Goal: Task Accomplishment & Management: Manage account settings

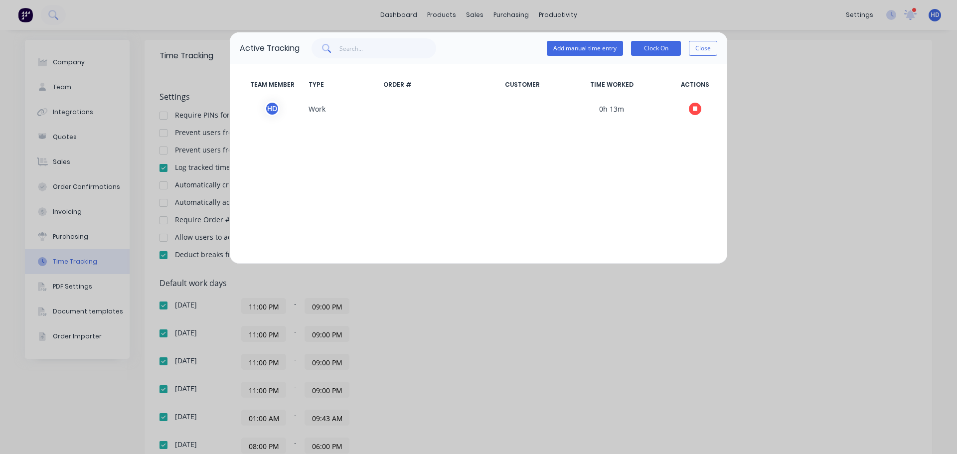
click at [703, 49] on button "Close" at bounding box center [703, 48] width 28 height 15
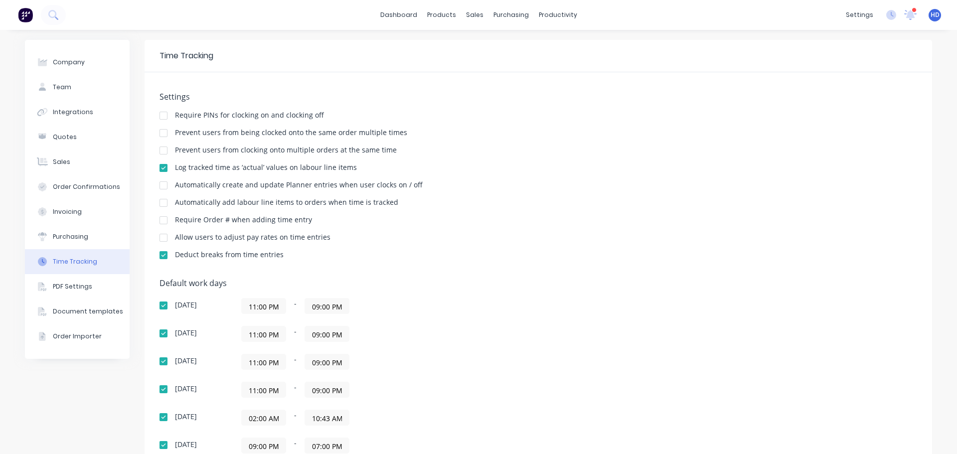
click at [888, 19] on div "settings 10 new notifications [PERSON_NAME] all as read [PERSON_NAME] mentioned…" at bounding box center [899, 14] width 116 height 15
click at [886, 13] on icon at bounding box center [891, 15] width 10 height 10
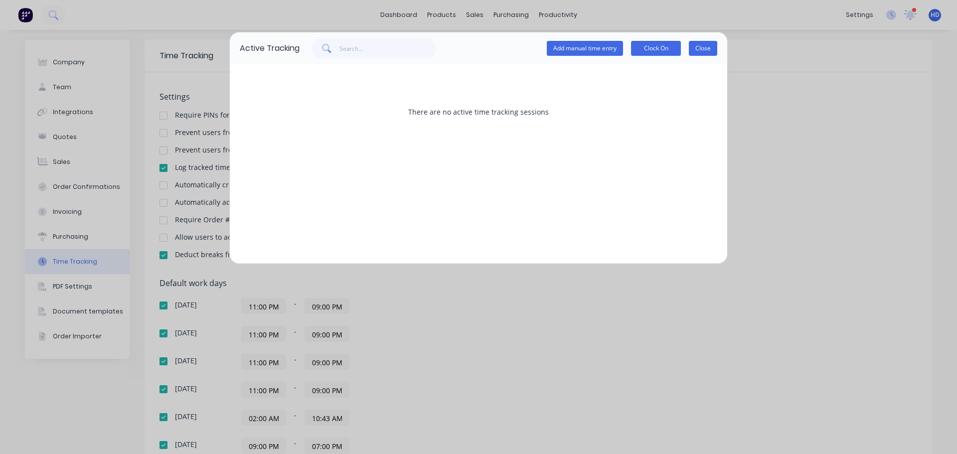
click at [708, 49] on button "Close" at bounding box center [703, 48] width 28 height 15
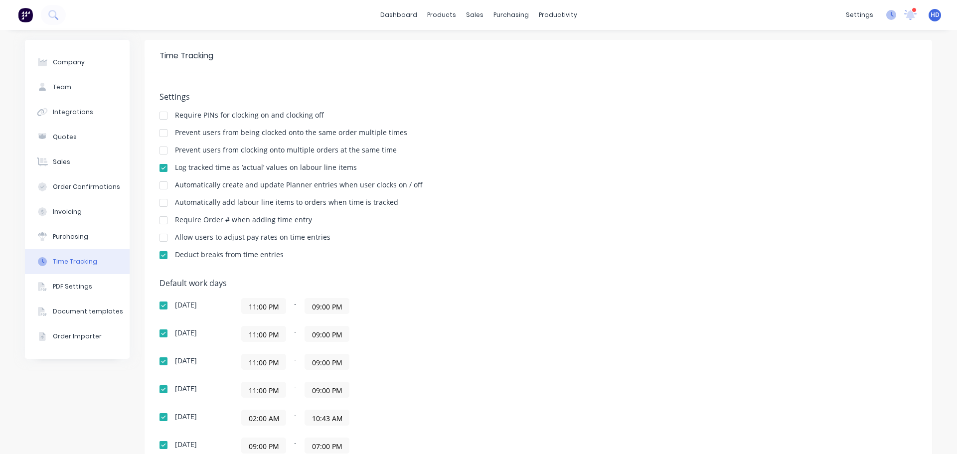
click at [887, 12] on icon at bounding box center [891, 15] width 10 height 10
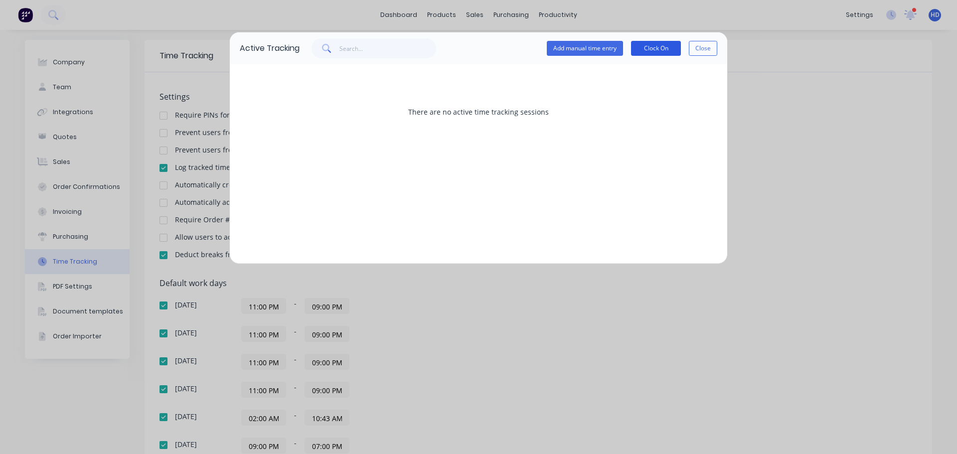
click at [669, 47] on button "Clock On" at bounding box center [656, 48] width 50 height 15
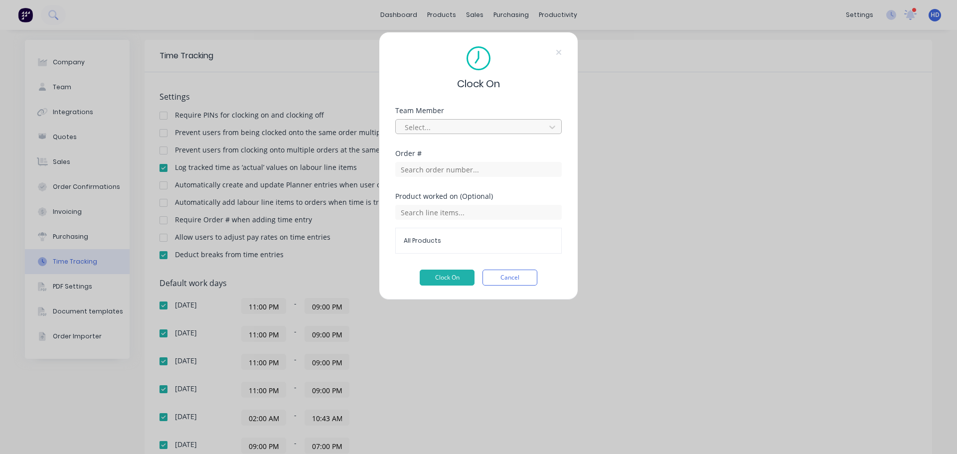
click at [507, 124] on div at bounding box center [472, 127] width 137 height 12
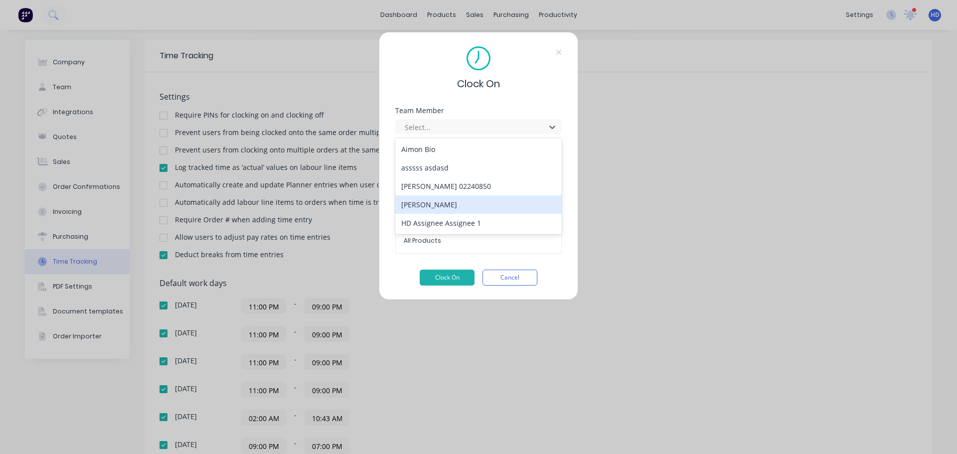
click at [445, 198] on div "[PERSON_NAME]" at bounding box center [478, 204] width 166 height 18
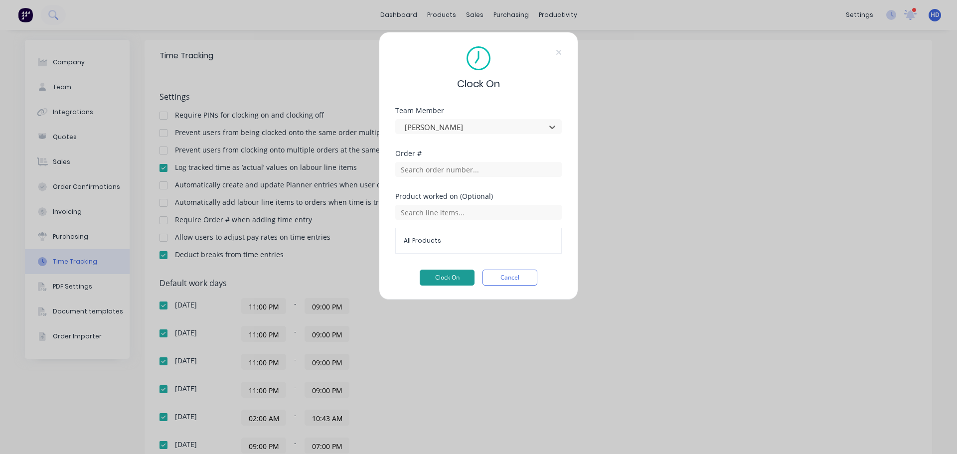
click at [457, 277] on button "Clock On" at bounding box center [447, 278] width 55 height 16
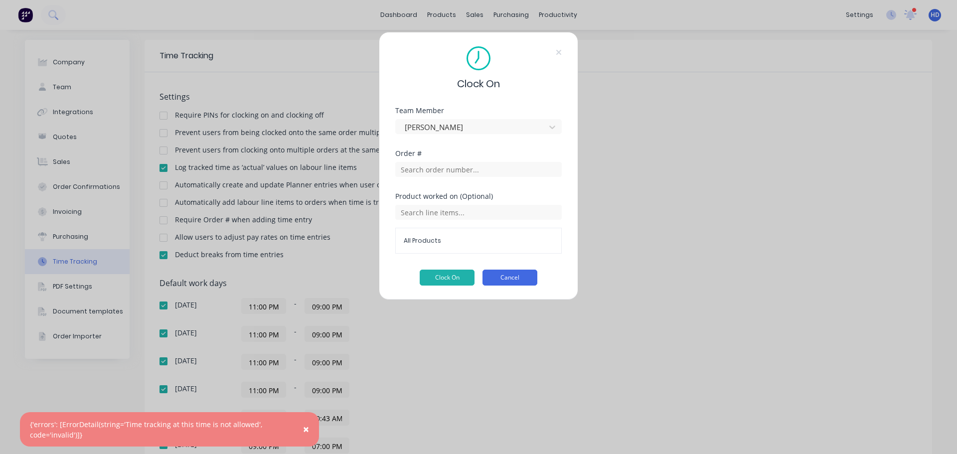
click at [520, 278] on button "Cancel" at bounding box center [509, 278] width 55 height 16
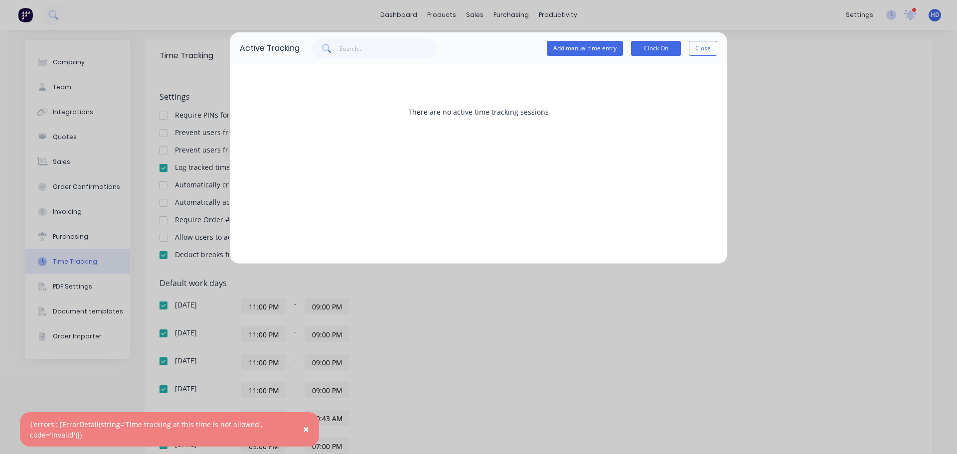
click at [701, 56] on div "Add manual time entry Clock On Close" at bounding box center [632, 48] width 170 height 20
click at [700, 53] on button "Close" at bounding box center [703, 48] width 28 height 15
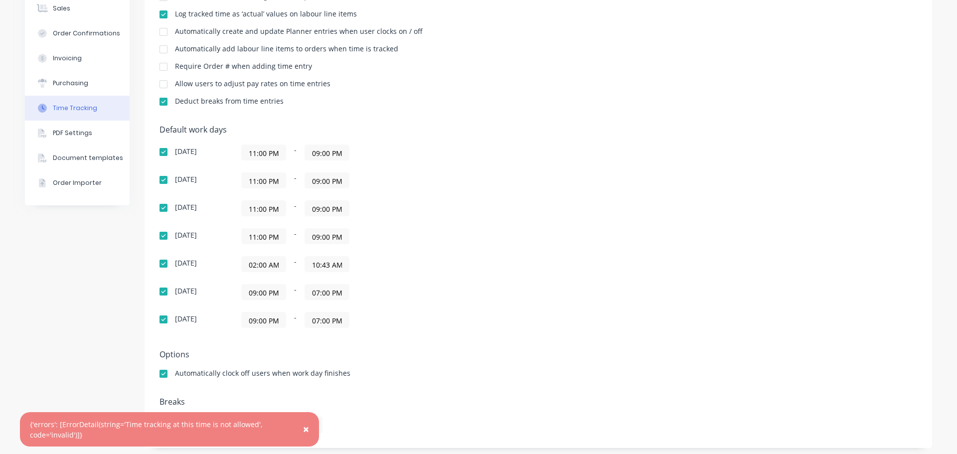
scroll to position [157, 0]
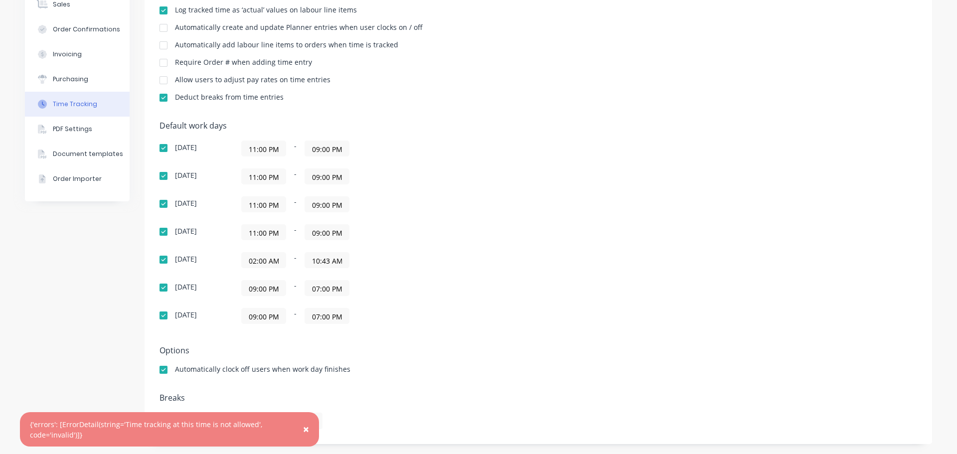
click at [310, 424] on button "×" at bounding box center [306, 430] width 26 height 24
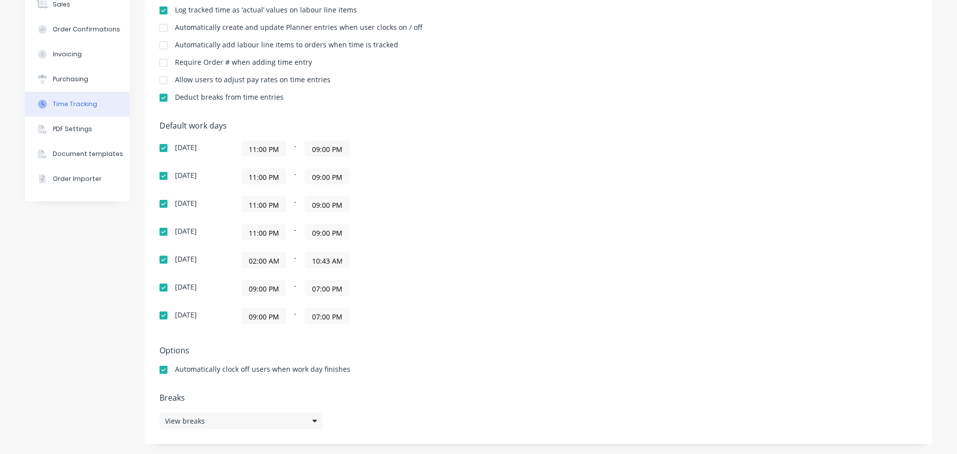
click at [325, 261] on input "10:43 AM" at bounding box center [327, 260] width 44 height 15
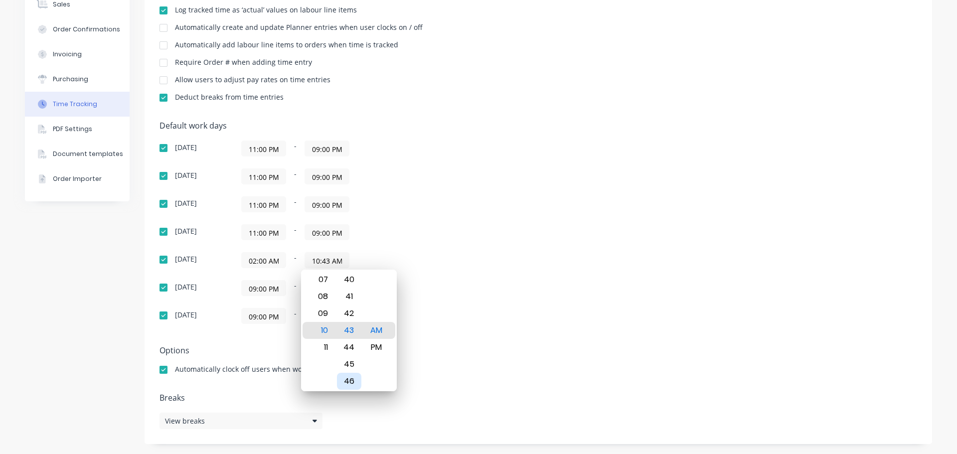
click at [354, 381] on div "46" at bounding box center [349, 381] width 24 height 17
click at [615, 218] on div "Default work days [DATE] 11:00 PM - 09:00 PM [DATE] 11:00 PM - 09:00 PM [DATE] …" at bounding box center [537, 228] width 757 height 215
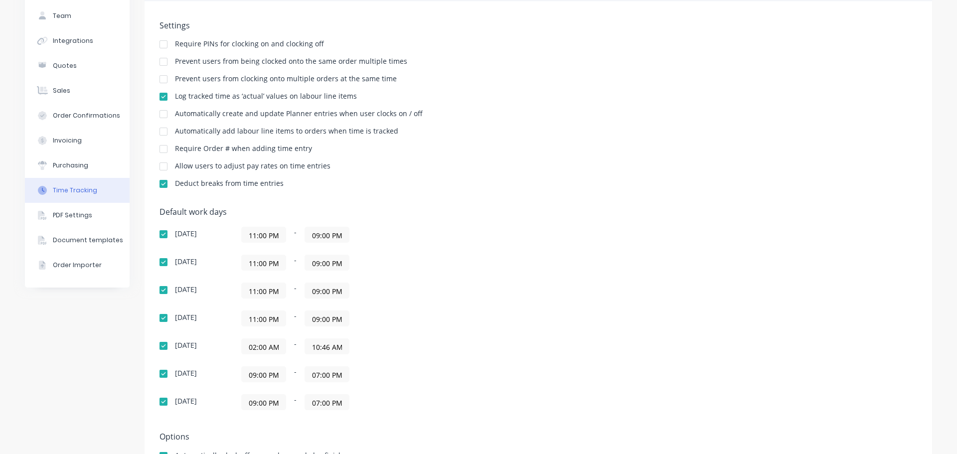
scroll to position [0, 0]
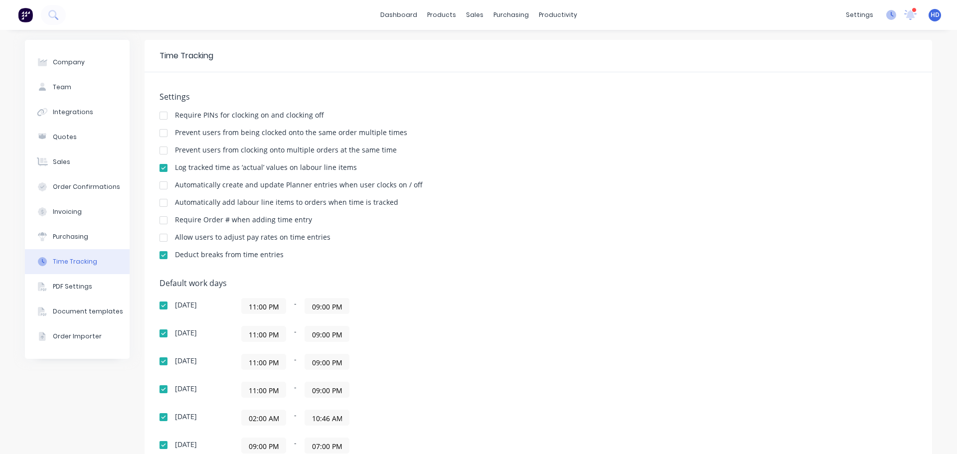
click at [890, 14] on icon at bounding box center [891, 14] width 3 height 5
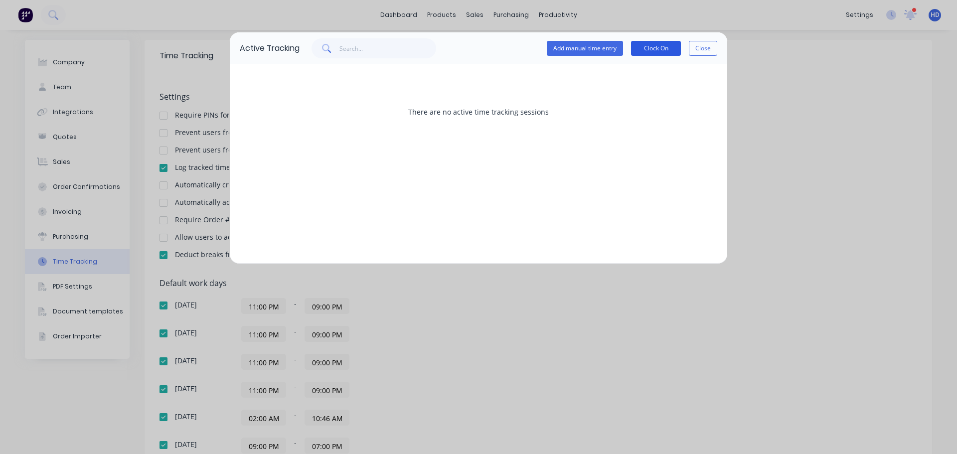
click at [654, 51] on button "Clock On" at bounding box center [656, 48] width 50 height 15
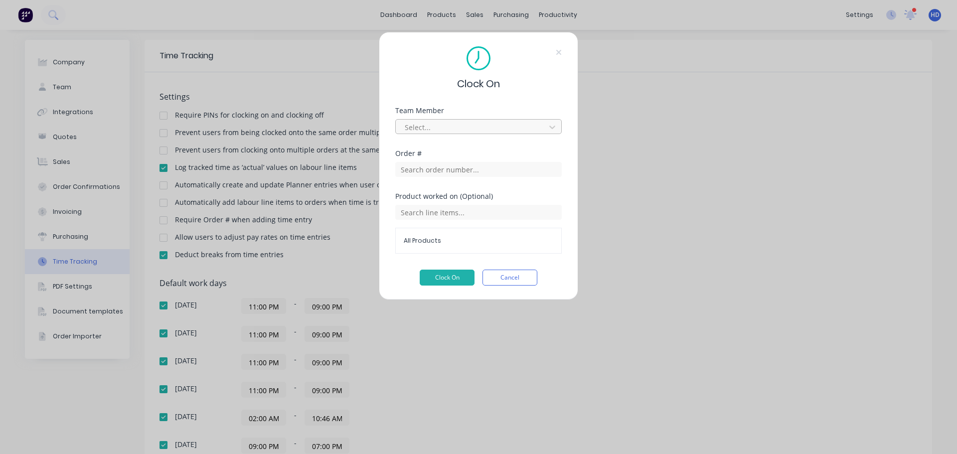
drag, startPoint x: 495, startPoint y: 126, endPoint x: 489, endPoint y: 133, distance: 8.5
click at [495, 126] on div at bounding box center [472, 127] width 137 height 12
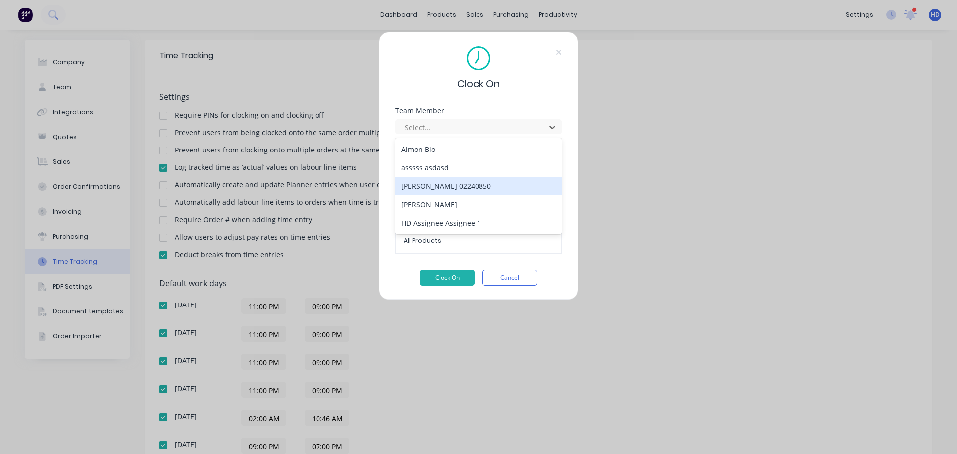
click at [460, 201] on div "[PERSON_NAME]" at bounding box center [478, 204] width 166 height 18
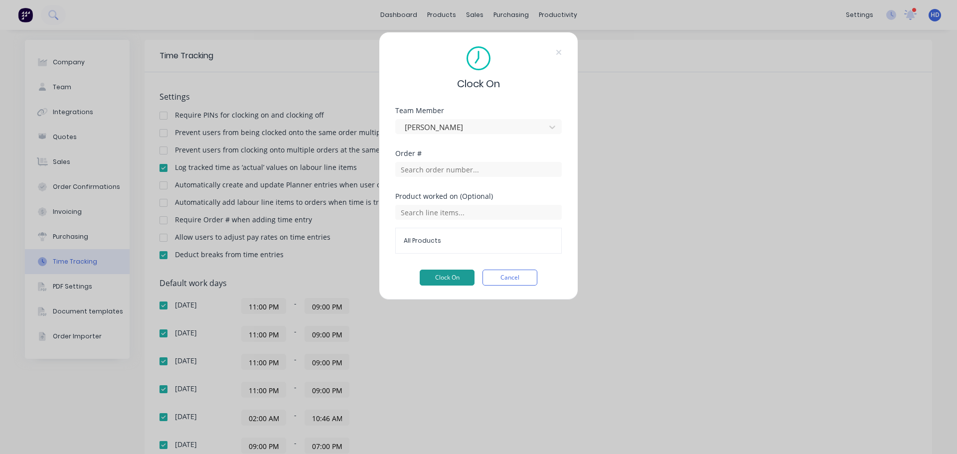
click at [451, 276] on button "Clock On" at bounding box center [447, 278] width 55 height 16
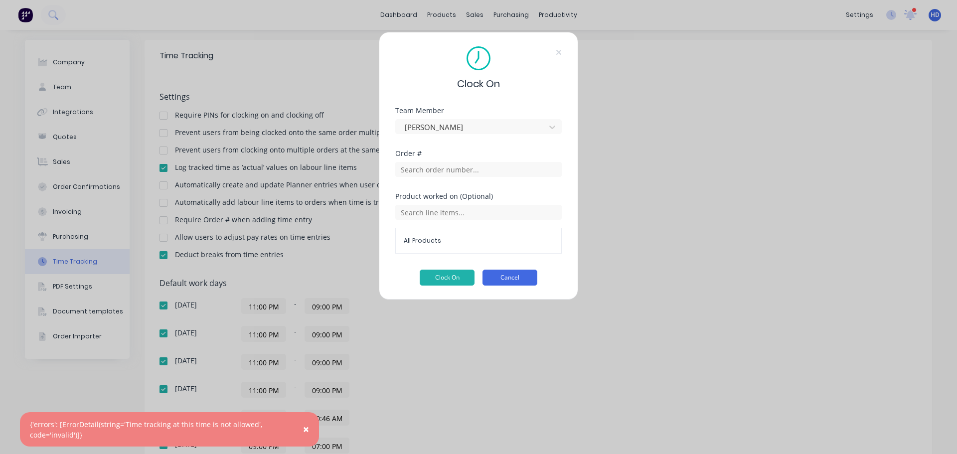
click at [519, 277] on button "Cancel" at bounding box center [509, 278] width 55 height 16
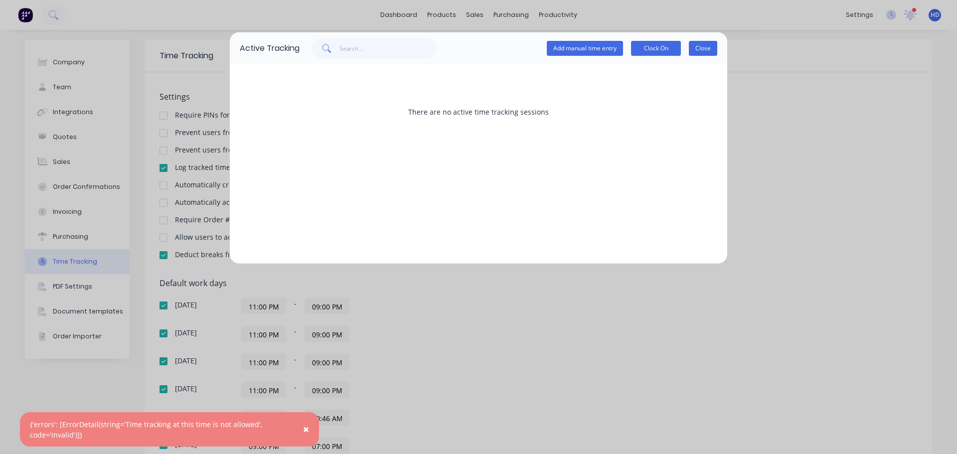
click at [700, 49] on button "Close" at bounding box center [703, 48] width 28 height 15
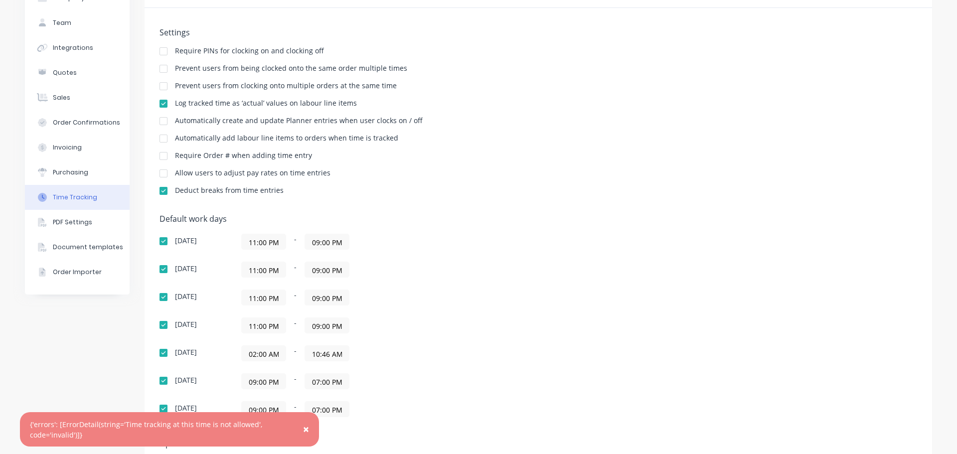
scroll to position [149, 0]
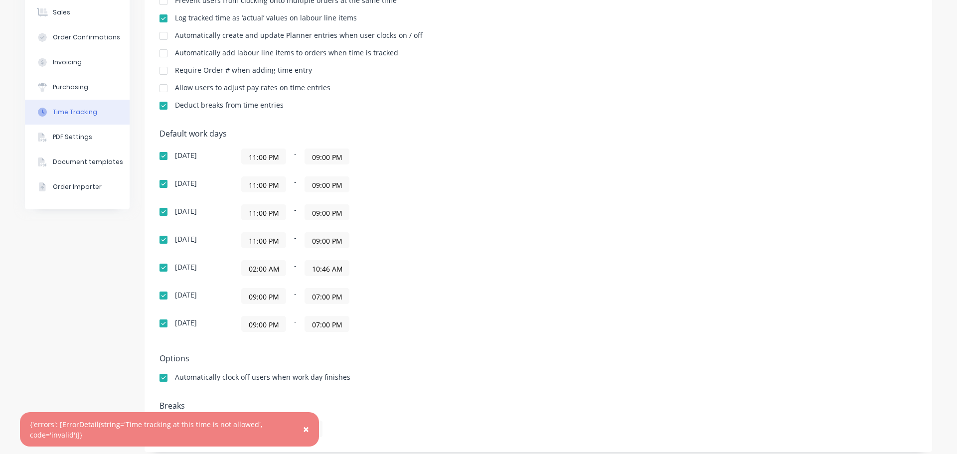
click at [330, 270] on input "10:46 AM" at bounding box center [327, 268] width 44 height 15
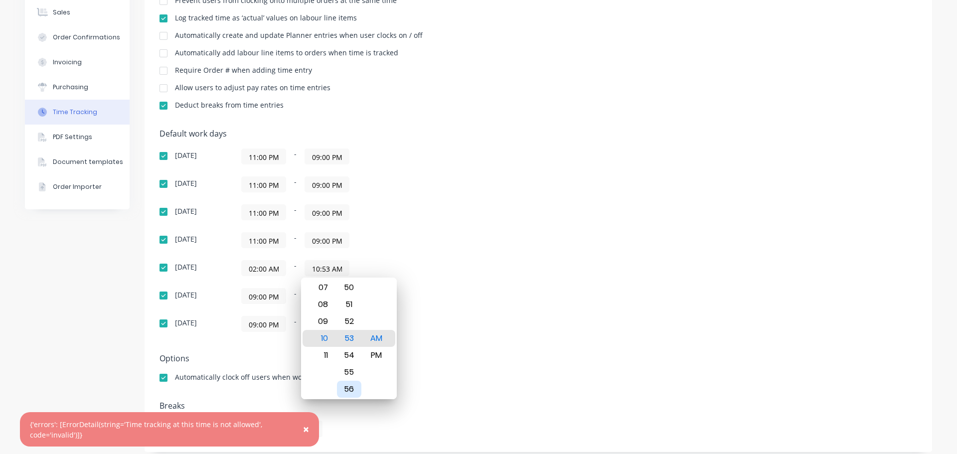
click at [349, 387] on div "56" at bounding box center [349, 389] width 24 height 17
type input "10:56 AM"
click at [579, 211] on div "Default work days [DATE] 11:00 PM - 09:00 PM [DATE] 11:00 PM - 09:00 PM [DATE] …" at bounding box center [537, 236] width 757 height 215
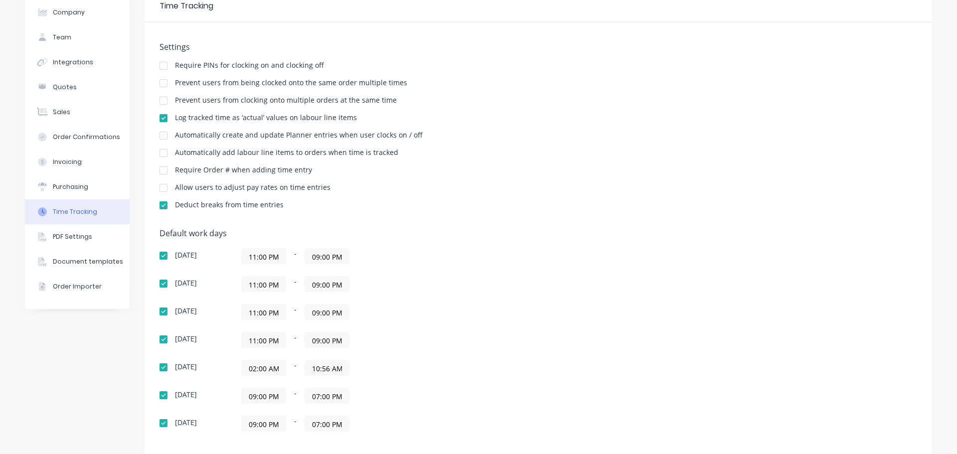
scroll to position [0, 0]
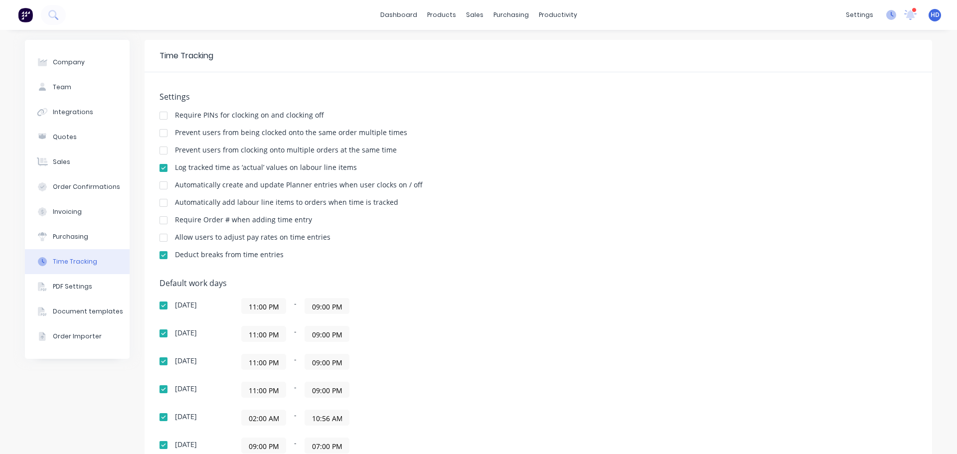
click at [886, 17] on icon at bounding box center [891, 15] width 10 height 10
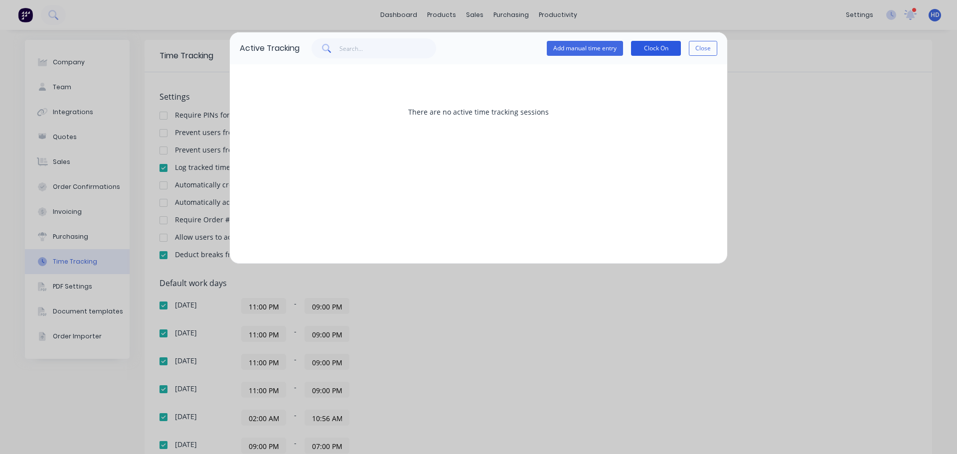
click at [648, 47] on button "Clock On" at bounding box center [656, 48] width 50 height 15
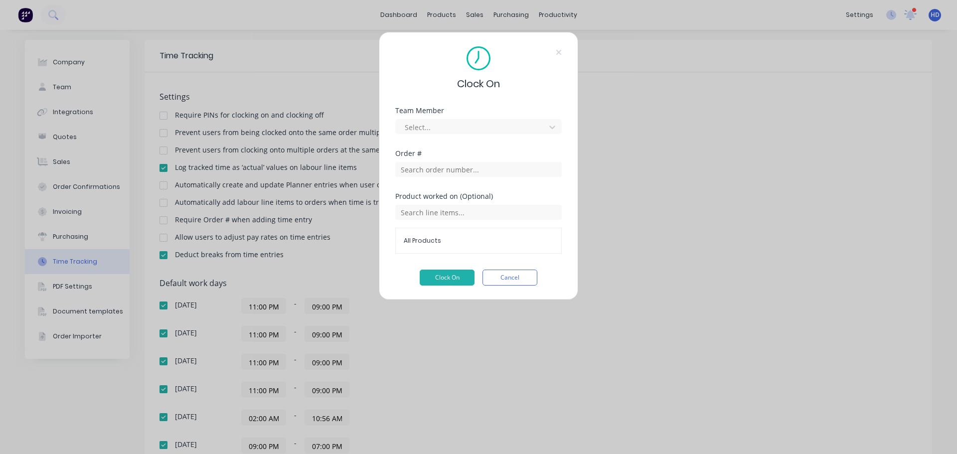
drag, startPoint x: 463, startPoint y: 130, endPoint x: 461, endPoint y: 137, distance: 7.6
click at [463, 130] on div at bounding box center [472, 127] width 137 height 12
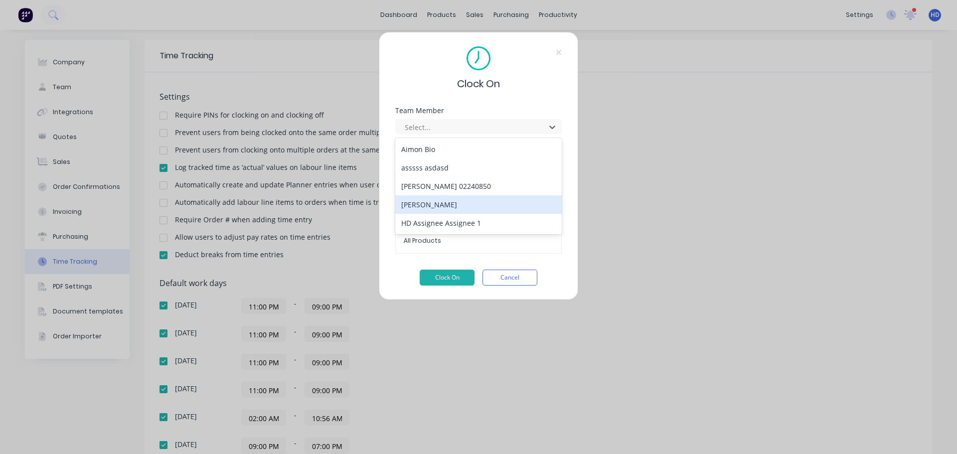
click at [442, 203] on div "[PERSON_NAME]" at bounding box center [478, 204] width 166 height 18
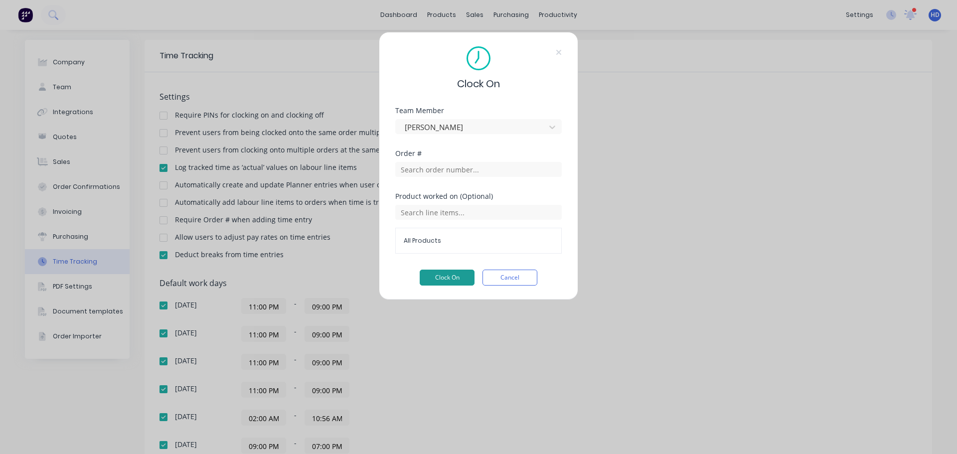
click at [456, 277] on button "Clock On" at bounding box center [447, 278] width 55 height 16
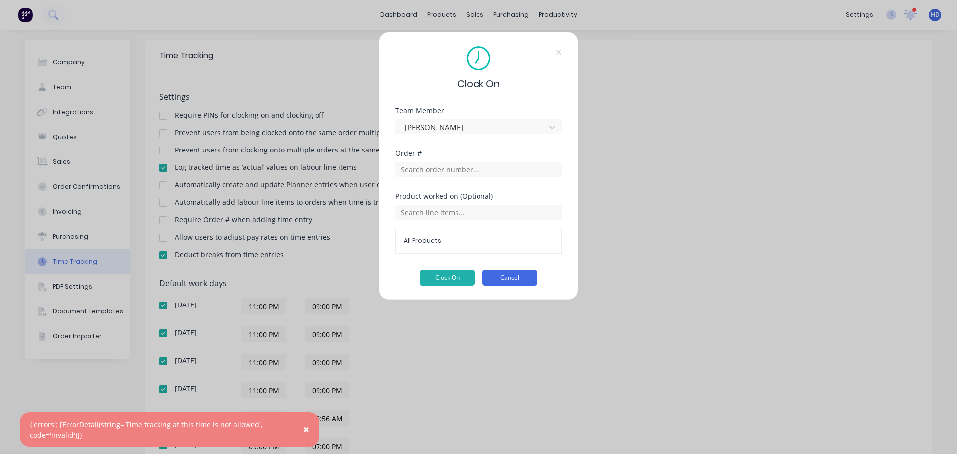
click at [512, 274] on button "Cancel" at bounding box center [509, 278] width 55 height 16
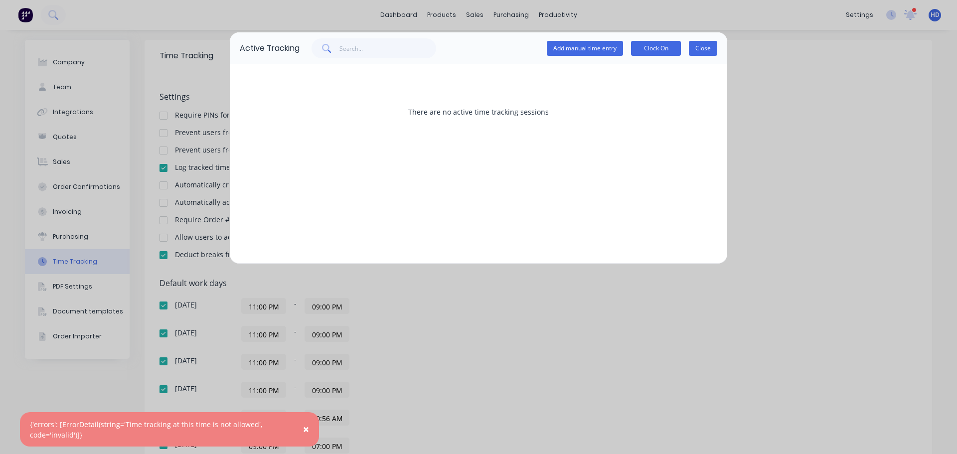
click at [709, 49] on button "Close" at bounding box center [703, 48] width 28 height 15
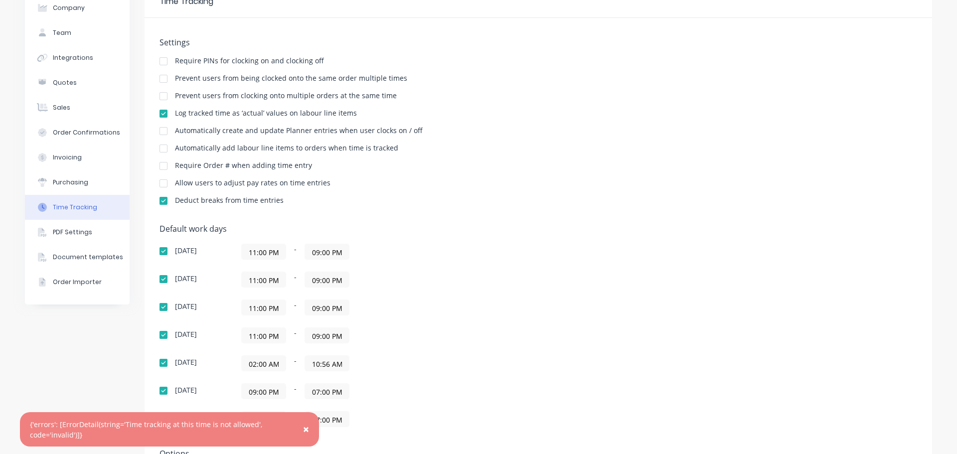
scroll to position [149, 0]
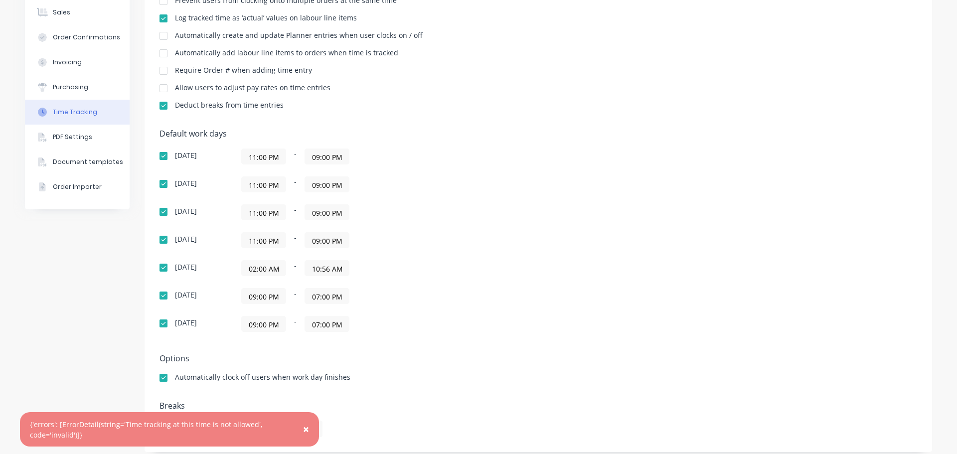
click at [96, 101] on button "Time Tracking" at bounding box center [77, 112] width 105 height 25
click at [96, 91] on button "Purchasing" at bounding box center [77, 87] width 105 height 25
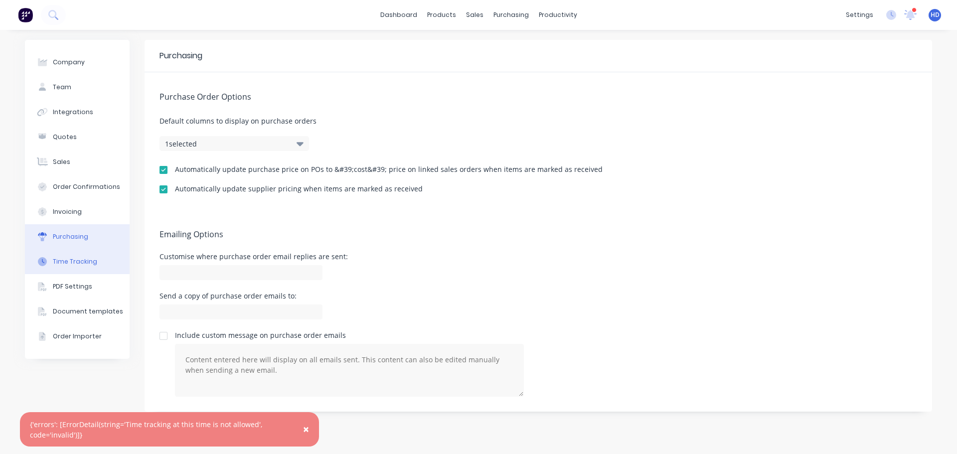
click at [71, 252] on button "Time Tracking" at bounding box center [77, 261] width 105 height 25
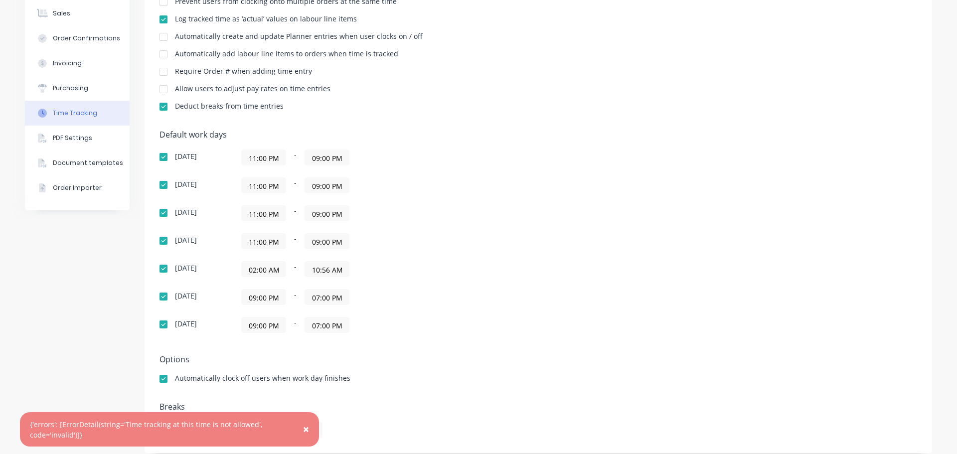
scroll to position [149, 0]
click at [324, 269] on input "10:56 AM" at bounding box center [327, 268] width 44 height 15
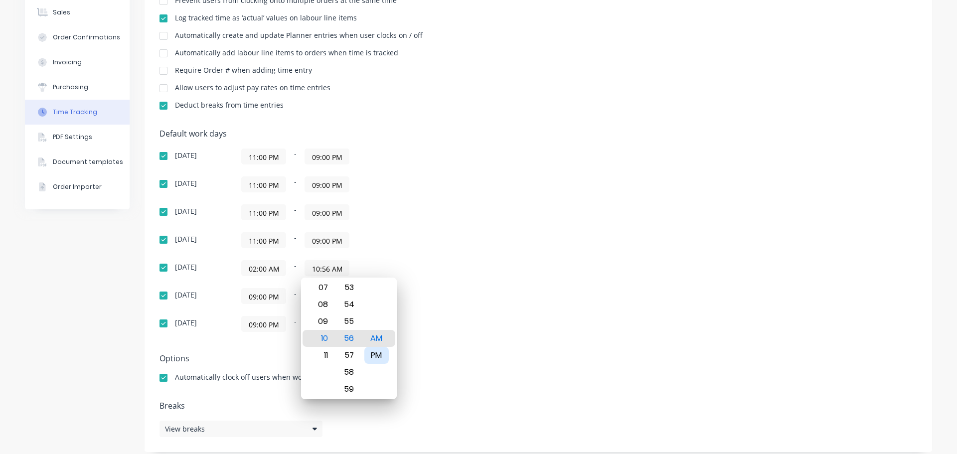
click at [380, 352] on div "PM" at bounding box center [376, 355] width 24 height 17
type input "10:56 PM"
click at [563, 285] on div "Default work days [DATE] 11:00 PM - 09:00 PM [DATE] 11:00 PM - 09:00 PM [DATE] …" at bounding box center [537, 236] width 757 height 215
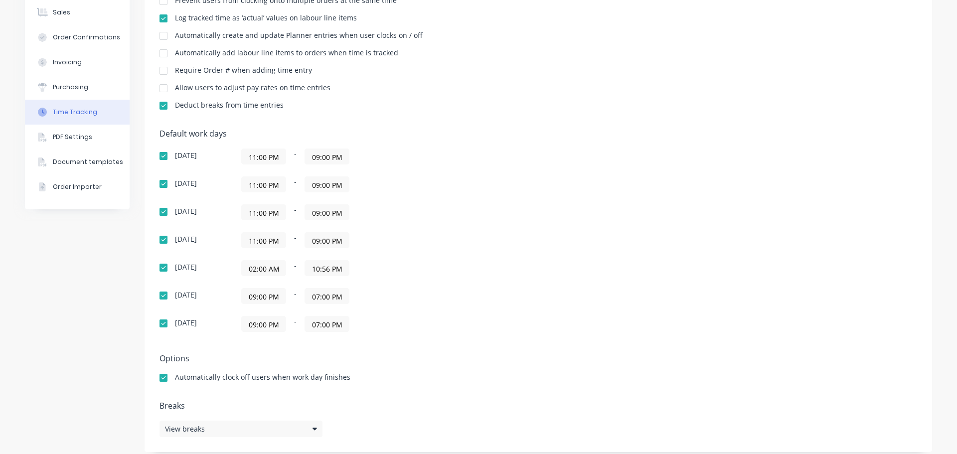
scroll to position [0, 0]
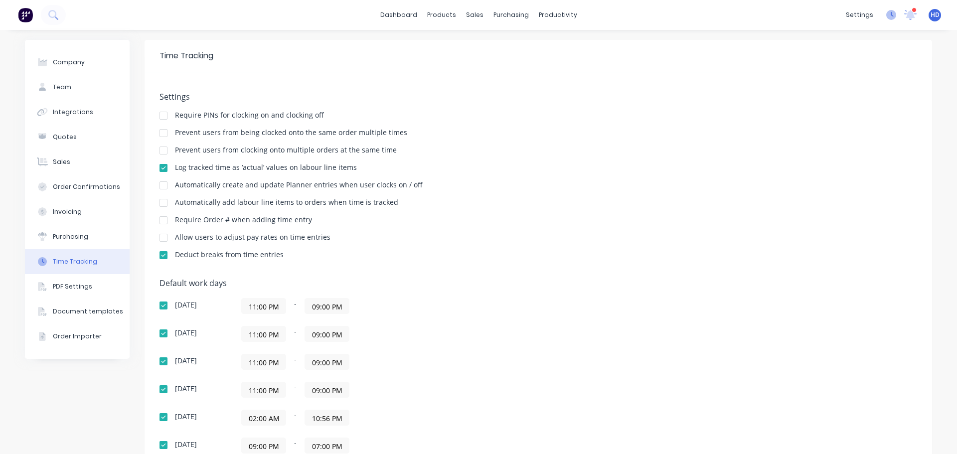
click at [886, 18] on icon at bounding box center [891, 15] width 10 height 10
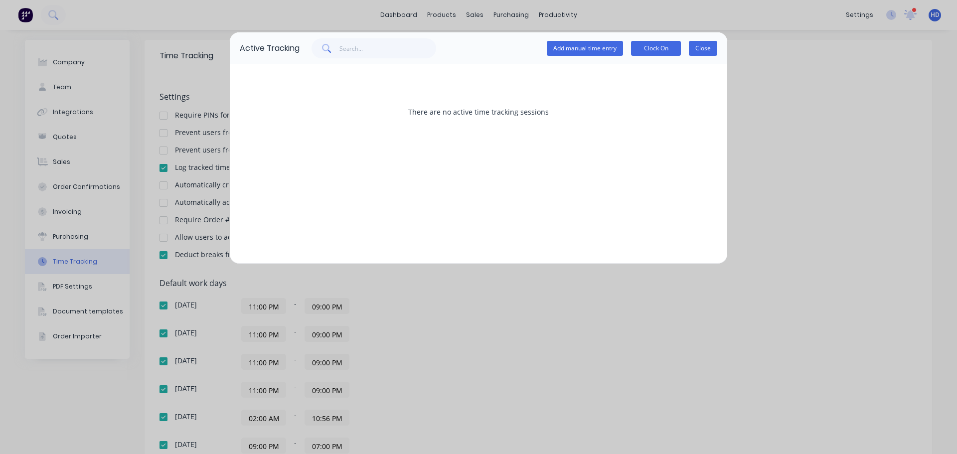
click at [712, 51] on button "Close" at bounding box center [703, 48] width 28 height 15
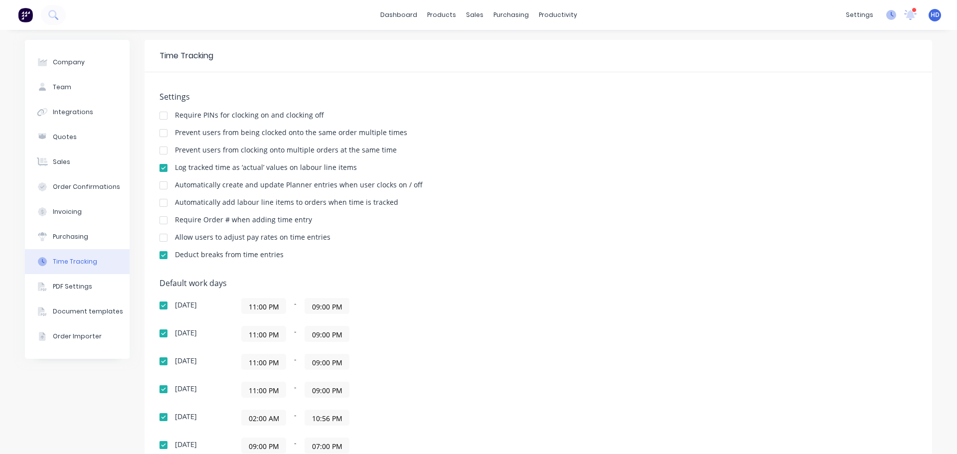
click at [886, 12] on g at bounding box center [891, 15] width 10 height 10
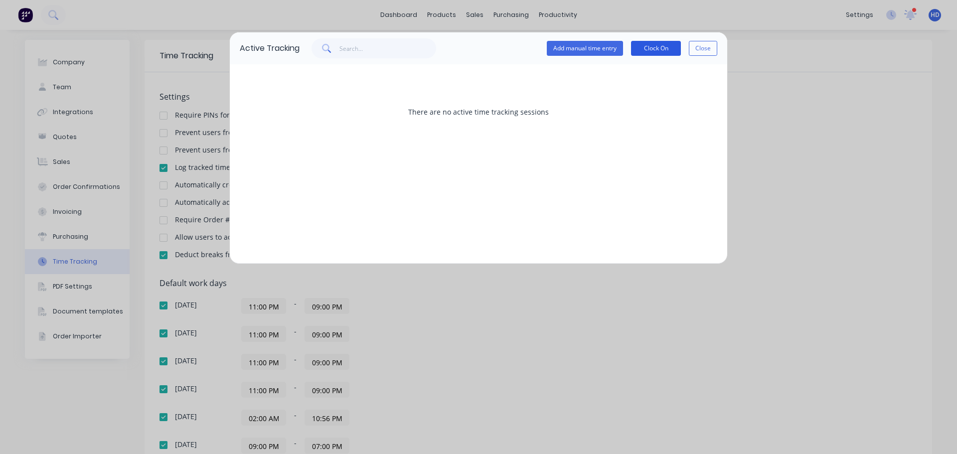
click at [665, 49] on button "Clock On" at bounding box center [656, 48] width 50 height 15
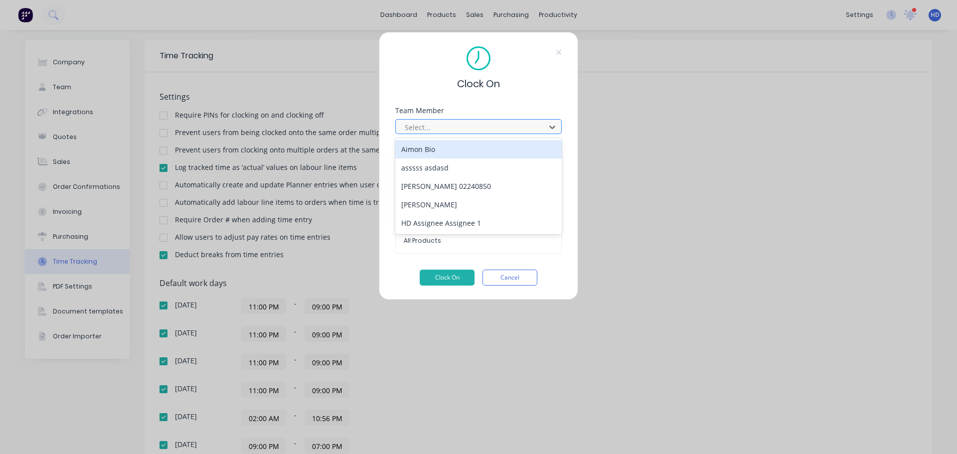
click at [494, 130] on div at bounding box center [472, 127] width 137 height 12
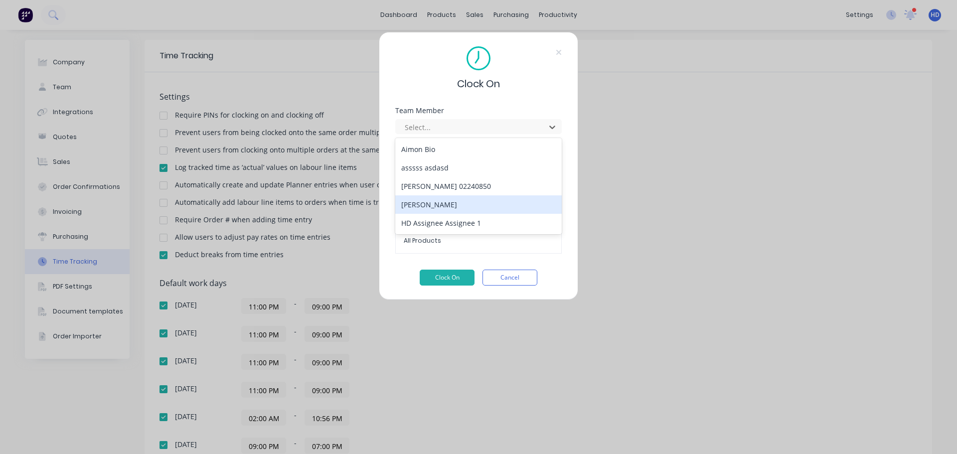
click at [446, 205] on div "[PERSON_NAME]" at bounding box center [478, 204] width 166 height 18
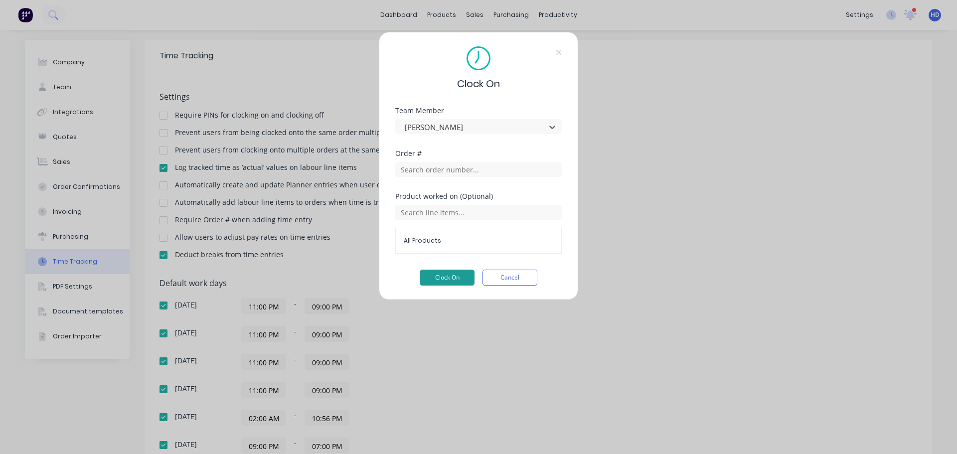
click at [441, 271] on button "Clock On" at bounding box center [447, 278] width 55 height 16
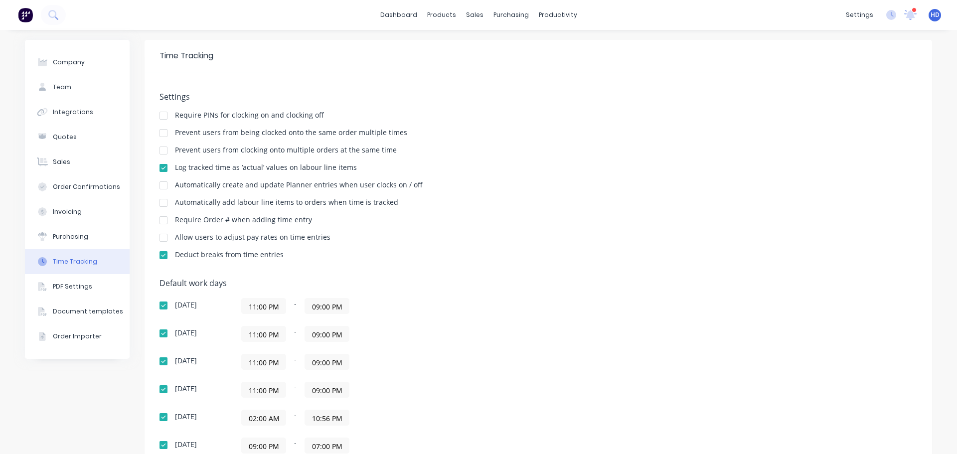
scroll to position [157, 0]
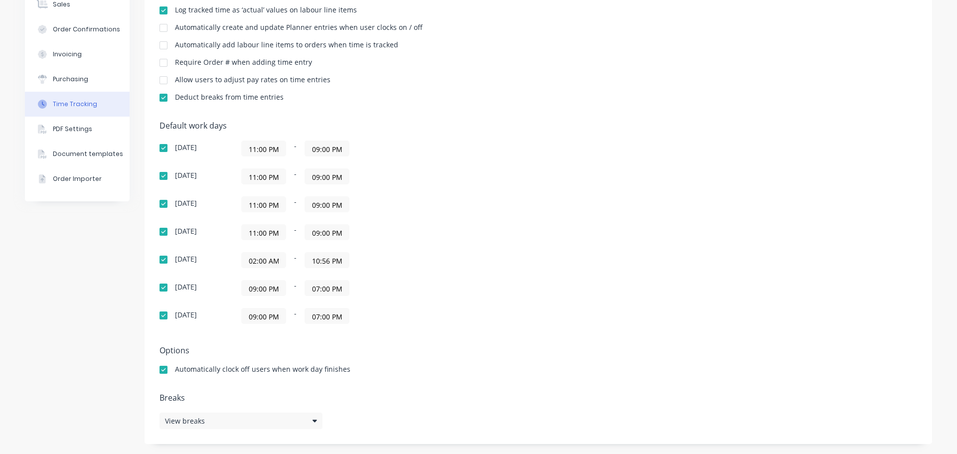
click at [645, 297] on div "Default work days [DATE] 11:00 PM - 09:00 PM [DATE] 11:00 PM - 09:00 PM [DATE] …" at bounding box center [537, 228] width 757 height 215
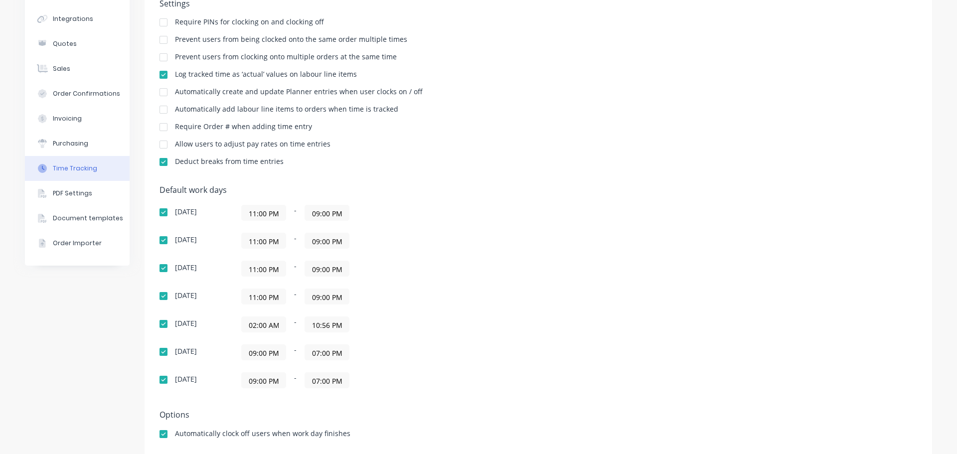
scroll to position [0, 0]
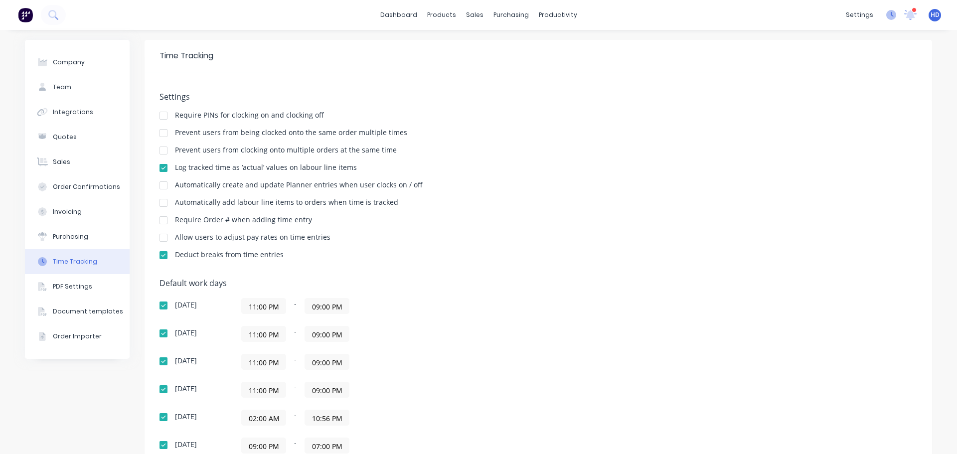
click at [886, 17] on icon at bounding box center [891, 15] width 10 height 10
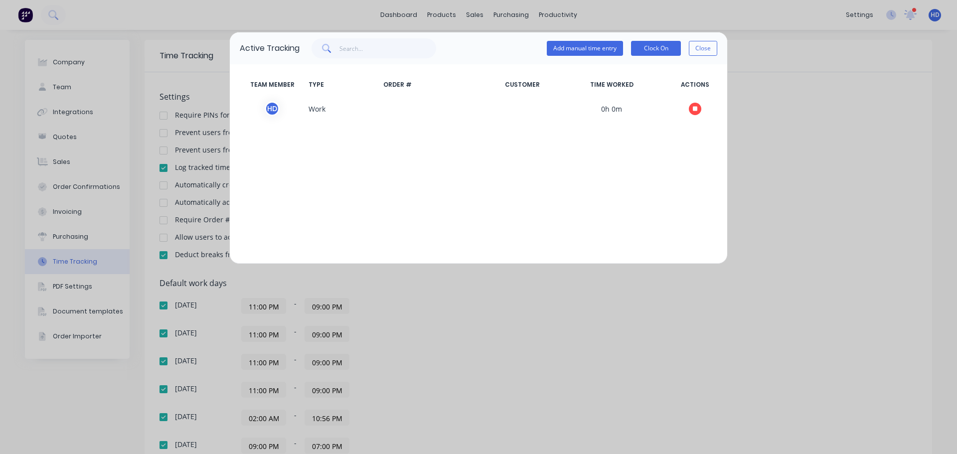
click at [699, 154] on div "TEAM MEMBER TYPE ORDER # CUSTOMER TIME WORKED ACTIONS H D Work 0h 0m" at bounding box center [478, 163] width 497 height 199
click at [709, 50] on button "Close" at bounding box center [703, 48] width 28 height 15
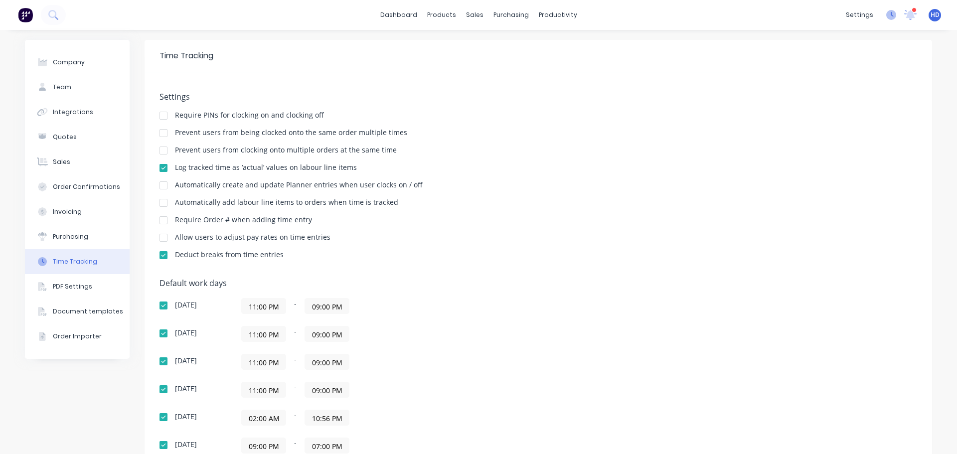
click at [886, 12] on g at bounding box center [891, 15] width 10 height 10
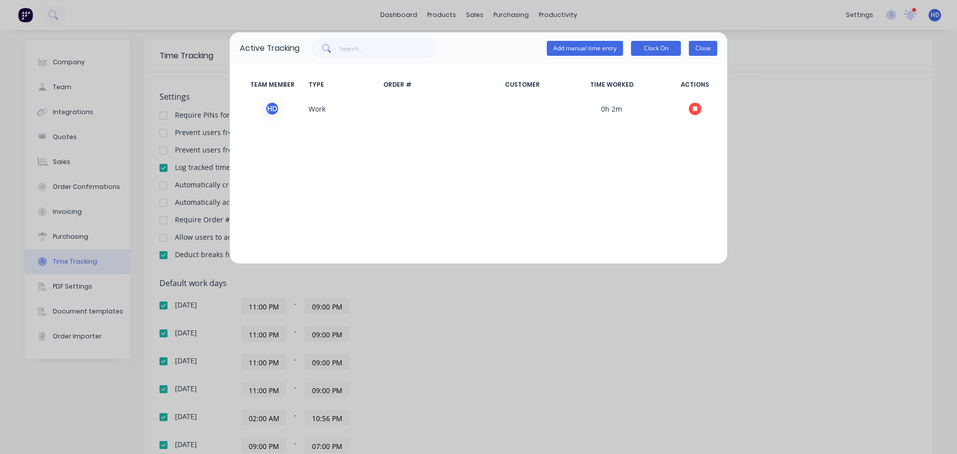
click at [702, 47] on button "Close" at bounding box center [703, 48] width 28 height 15
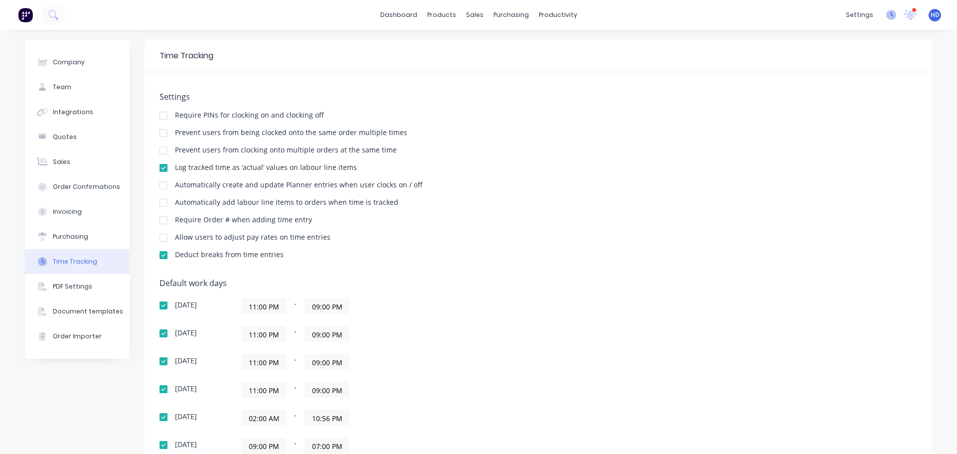
click at [888, 16] on icon at bounding box center [891, 15] width 10 height 10
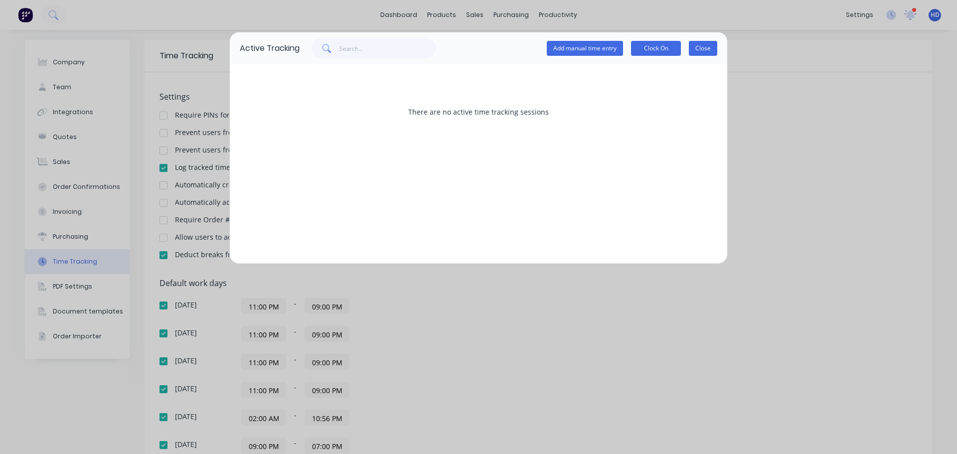
click at [689, 48] on button "Close" at bounding box center [703, 48] width 28 height 15
